Goal: Task Accomplishment & Management: Manage account settings

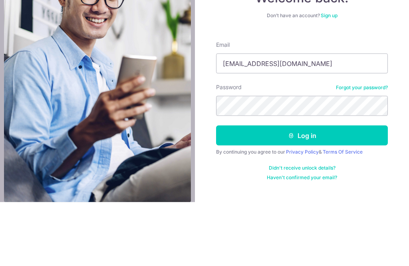
type input "[EMAIL_ADDRESS][DOMAIN_NAME]"
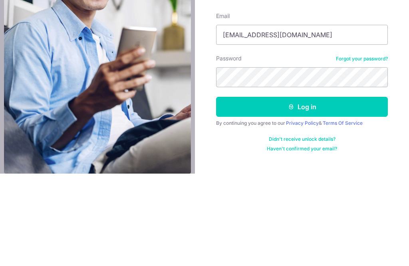
click at [344, 189] on button "Log in" at bounding box center [302, 199] width 172 height 20
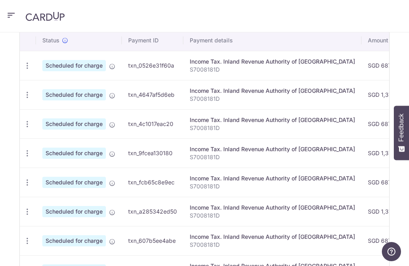
click at [6, 19] on icon "button" at bounding box center [11, 15] width 10 height 10
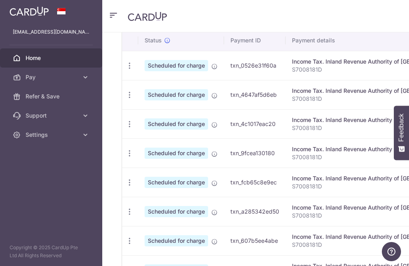
click at [28, 137] on span "Settings" at bounding box center [52, 135] width 53 height 8
click at [30, 175] on span "Logout" at bounding box center [52, 173] width 53 height 8
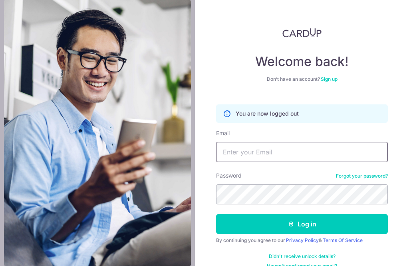
click at [319, 149] on input "Email" at bounding box center [302, 152] width 172 height 20
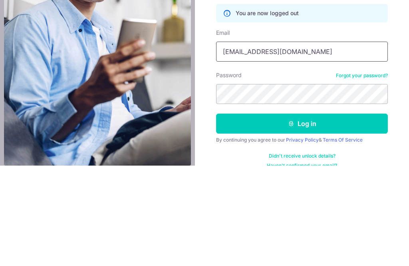
type input "Beeluan@gmail.com"
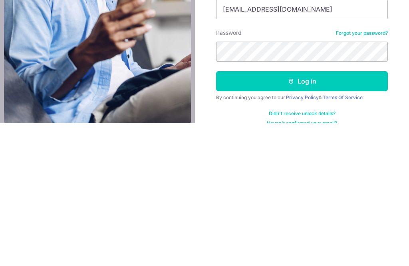
click at [334, 214] on button "Log in" at bounding box center [302, 224] width 172 height 20
